Goal: Information Seeking & Learning: Check status

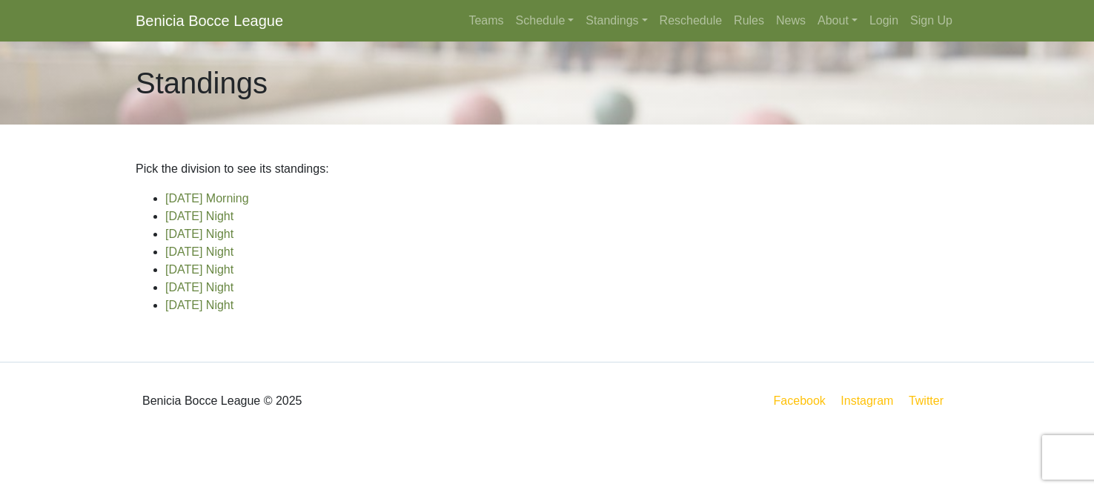
scroll to position [96, 0]
click at [213, 311] on link "[DATE] Night" at bounding box center [199, 305] width 68 height 13
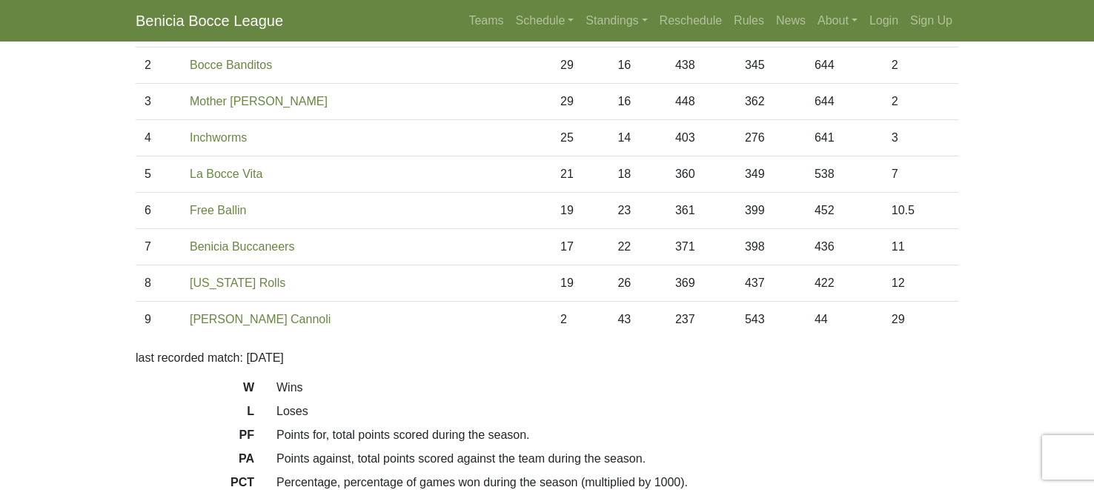
scroll to position [189, 0]
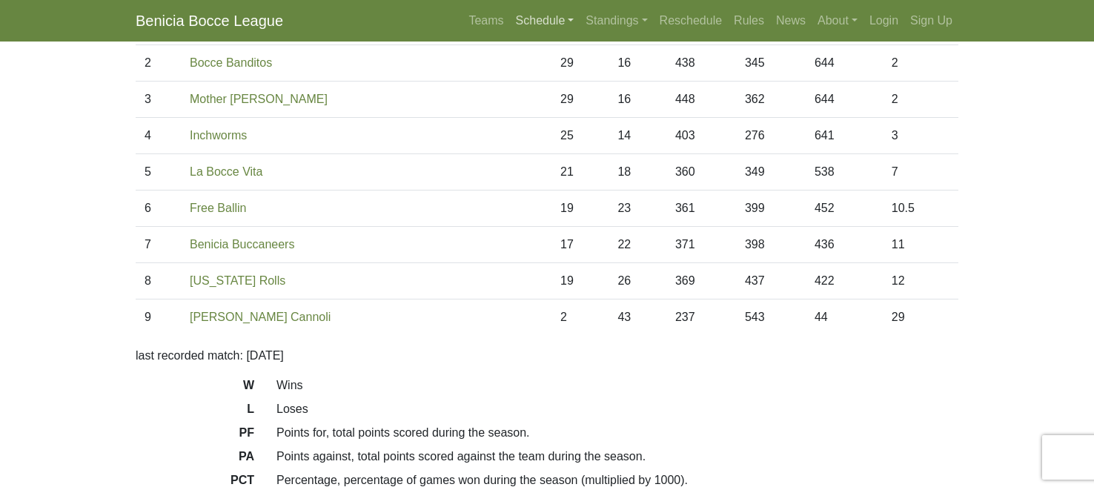
click at [510, 27] on link "Schedule" at bounding box center [545, 21] width 70 height 30
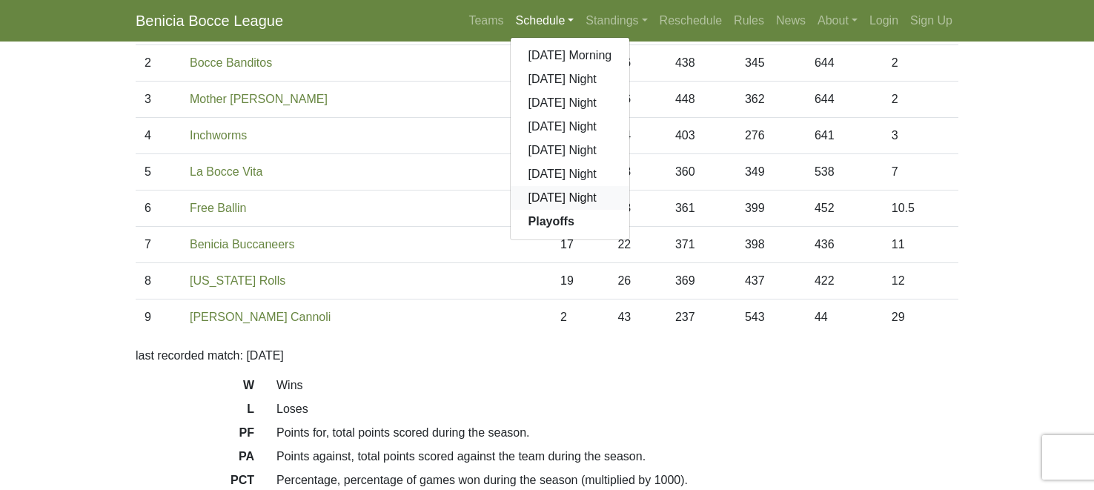
click at [510, 210] on link "[DATE] Night" at bounding box center [569, 198] width 119 height 24
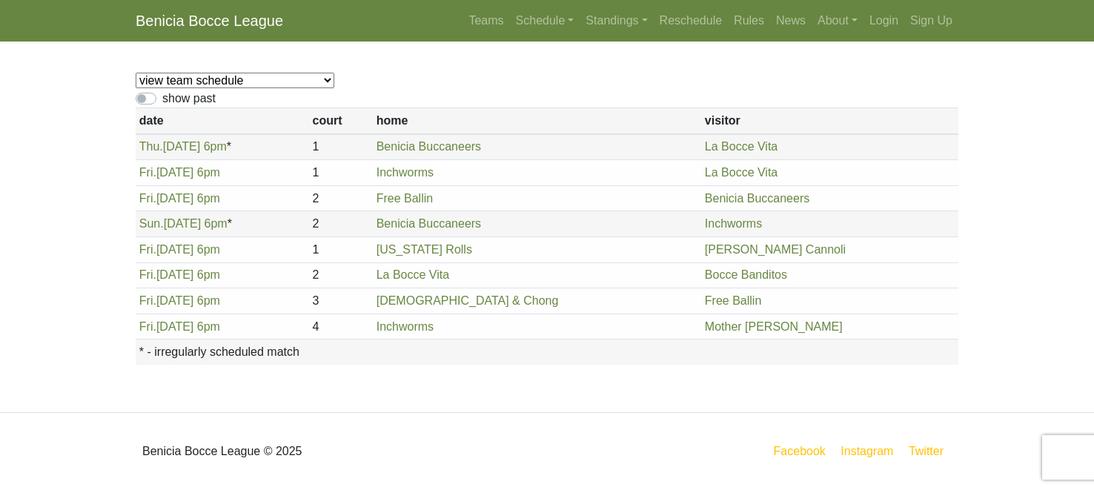
scroll to position [178, 0]
click at [591, 31] on link "Standings" at bounding box center [615, 21] width 73 height 30
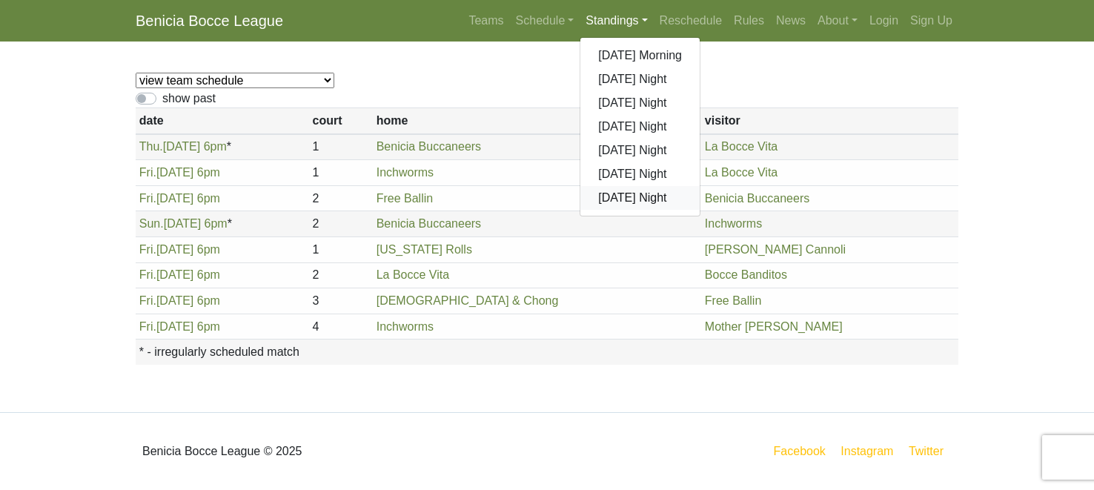
click at [624, 210] on link "[DATE] Night" at bounding box center [639, 198] width 119 height 24
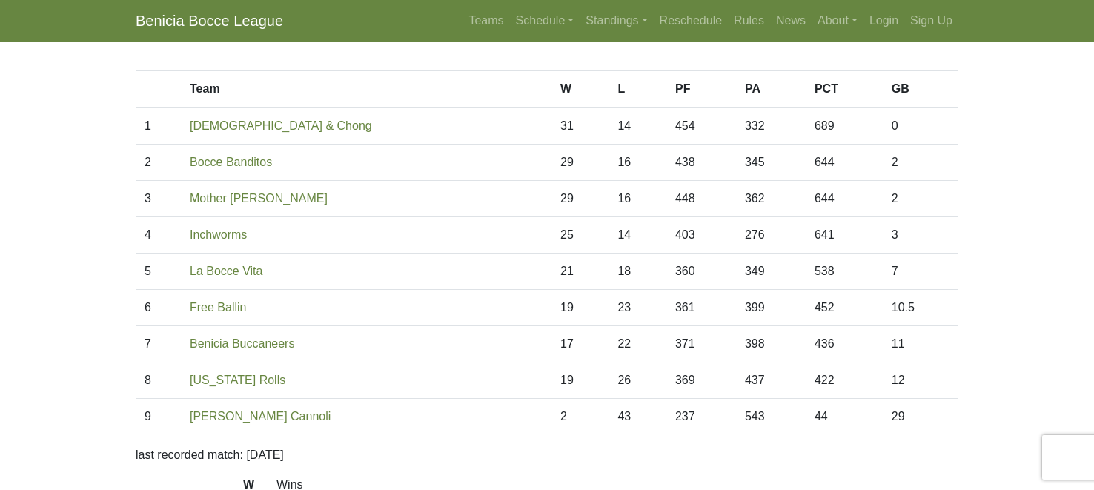
scroll to position [98, 0]
